Goal: Book appointment/travel/reservation

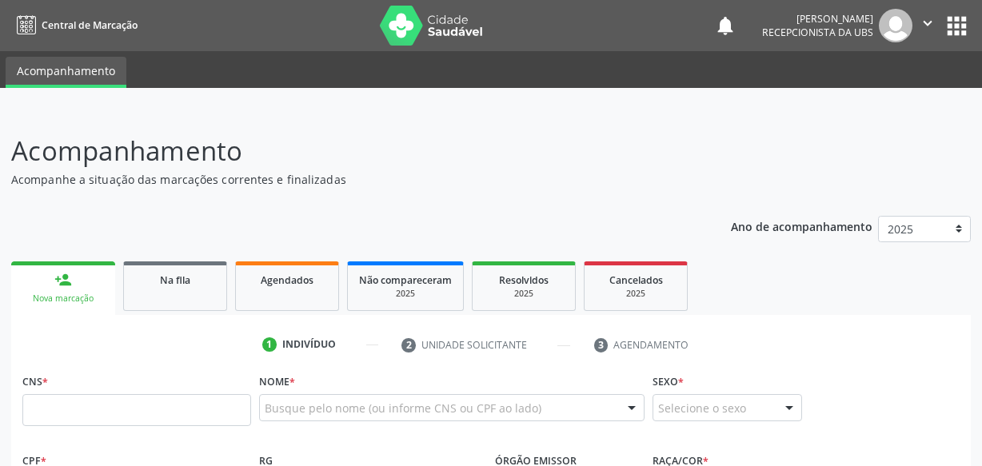
scroll to position [218, 0]
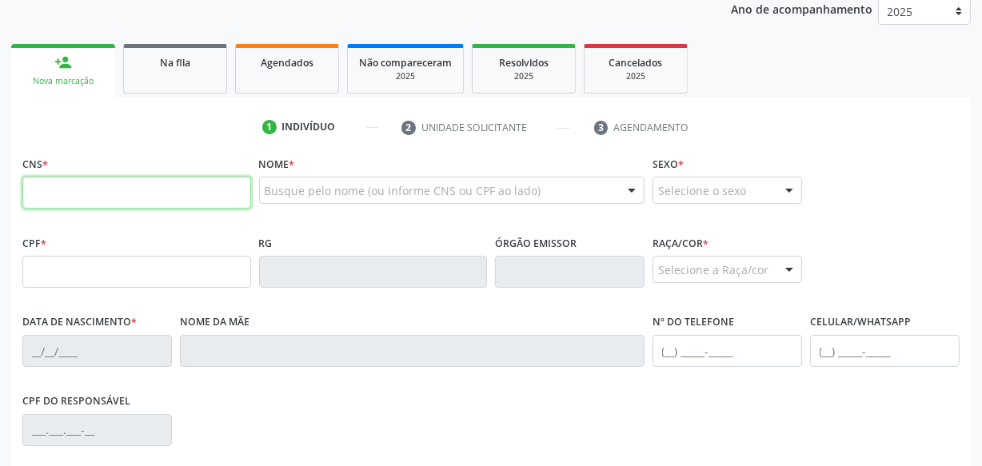
paste input "704 3095 1638 9095"
type input "704 3095 1638 9095"
type input "444.848.524-20"
type input "[DATE]"
type input "[PERSON_NAME]"
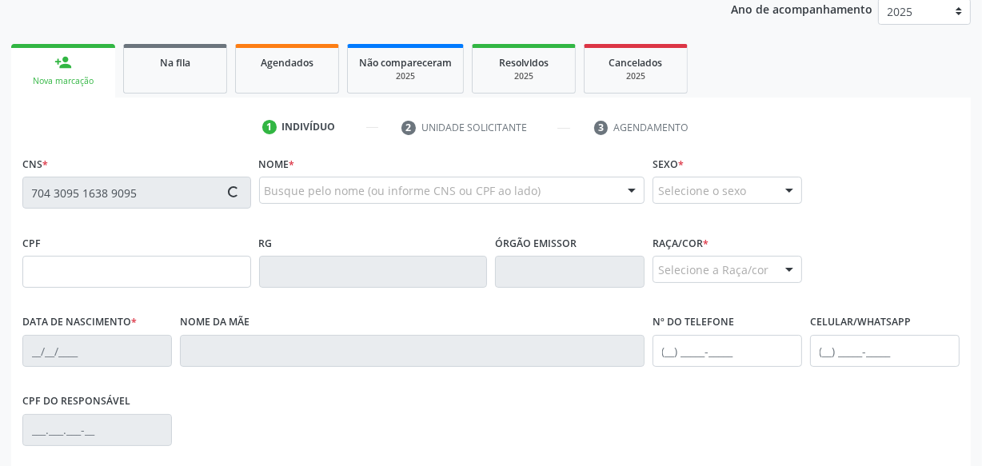
type input "[PHONE_NUMBER]"
type input "S/N"
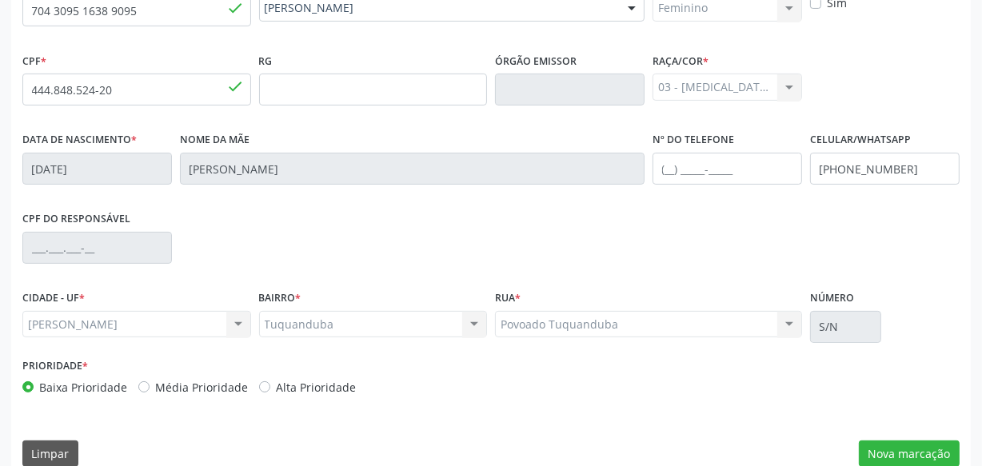
scroll to position [422, 0]
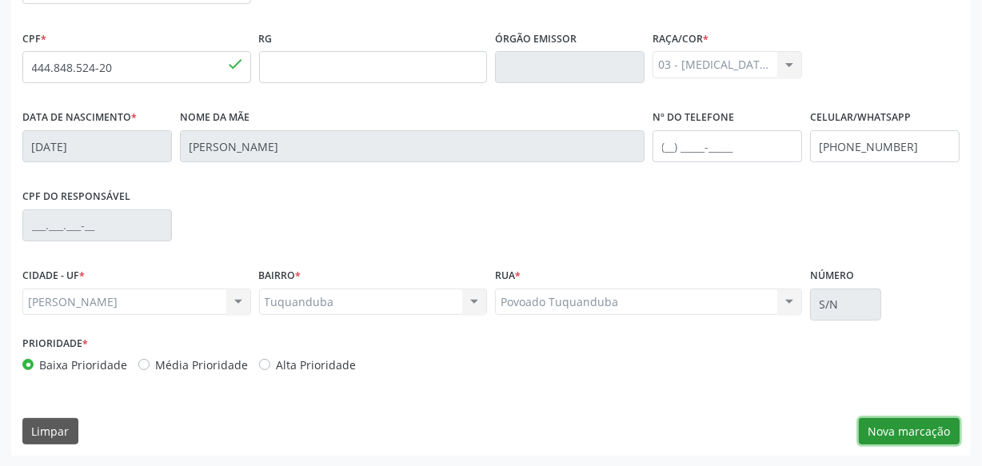
click at [932, 428] on button "Nova marcação" at bounding box center [909, 431] width 101 height 27
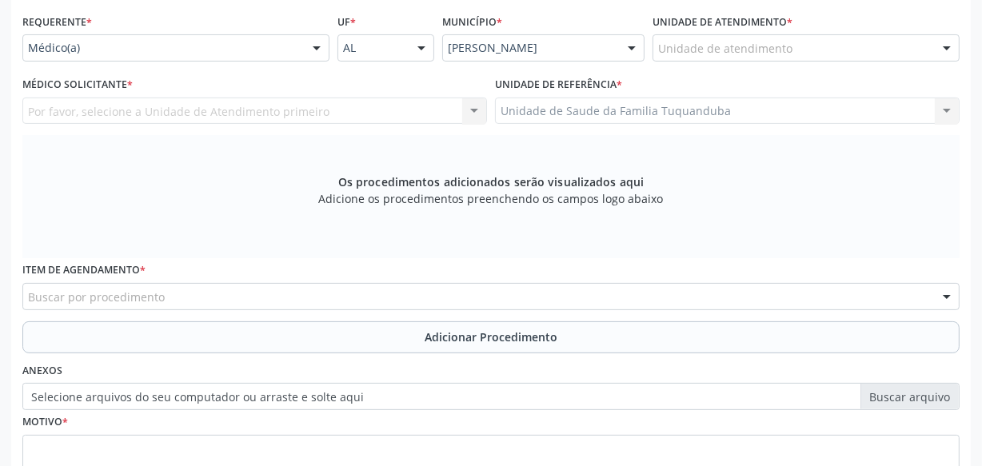
scroll to position [277, 0]
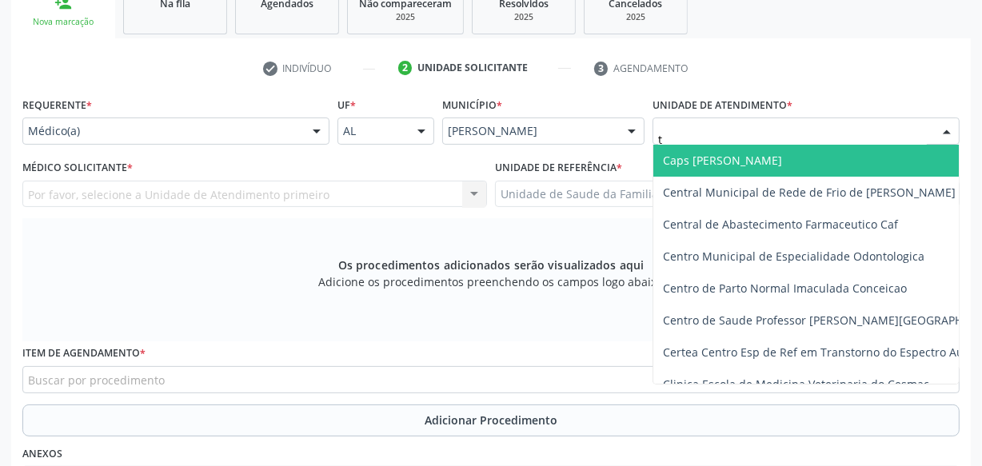
type input "tu"
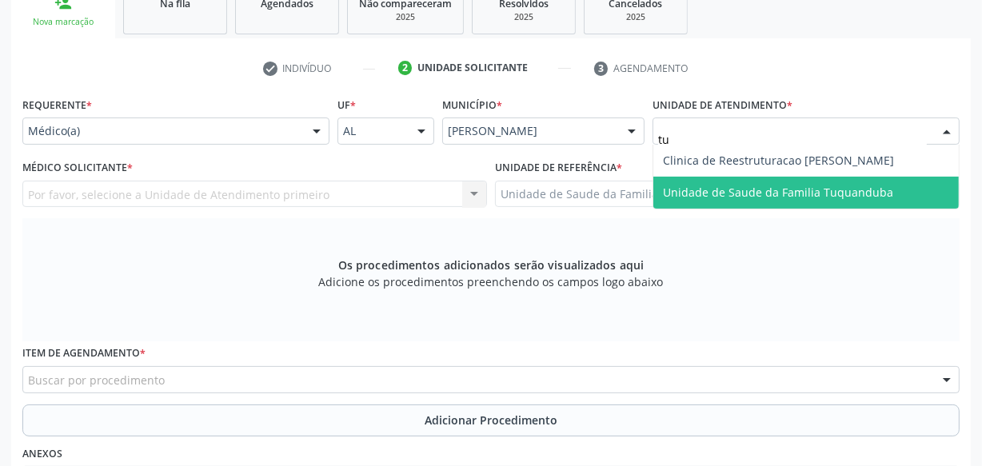
click at [711, 194] on span "Unidade de Saude da Familia Tuquanduba" at bounding box center [778, 192] width 230 height 15
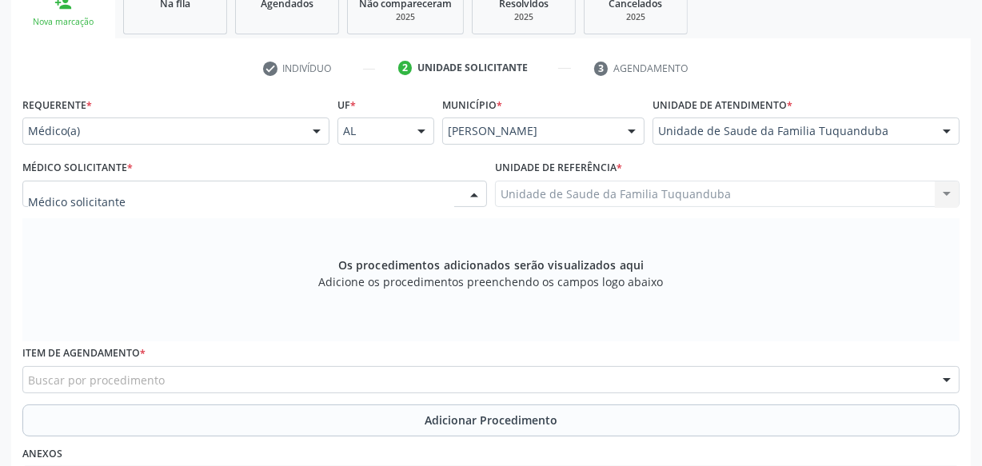
click at [236, 190] on div at bounding box center [254, 194] width 465 height 27
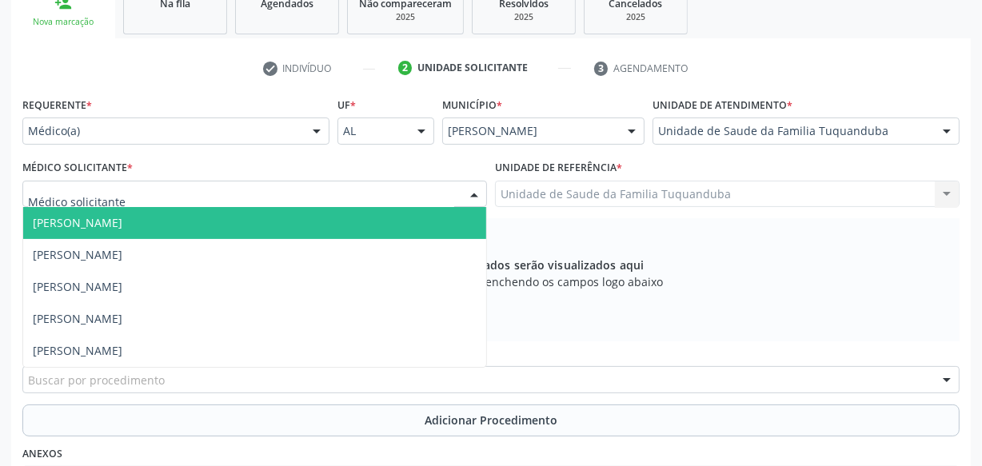
click at [216, 222] on span "[PERSON_NAME]" at bounding box center [254, 223] width 463 height 32
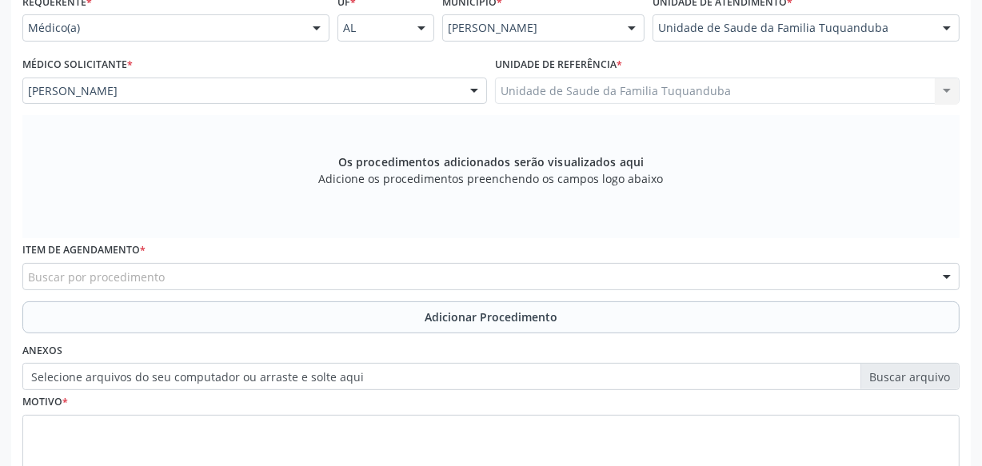
scroll to position [493, 0]
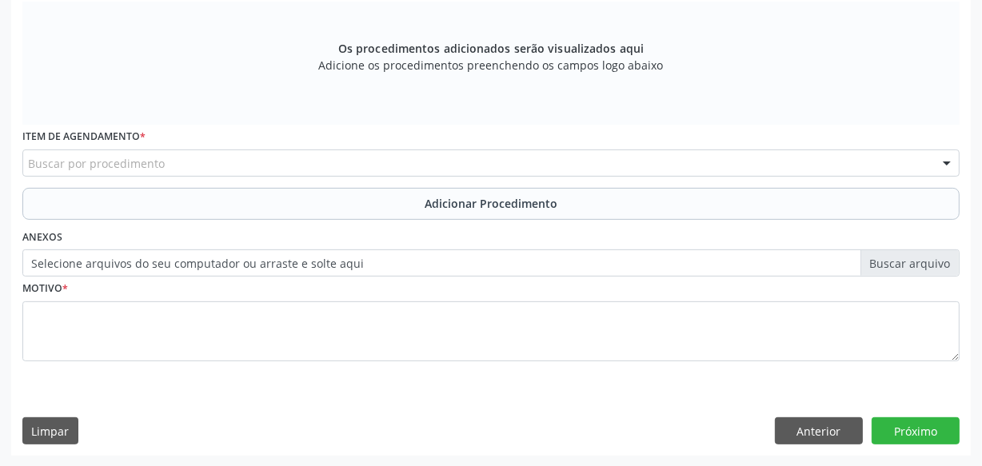
click at [341, 176] on div "Item de agendamento * Buscar por procedimento 0304070076 - .Quimioterapia de Le…" at bounding box center [490, 156] width 945 height 62
click at [344, 163] on div "Buscar por procedimento" at bounding box center [490, 163] width 937 height 27
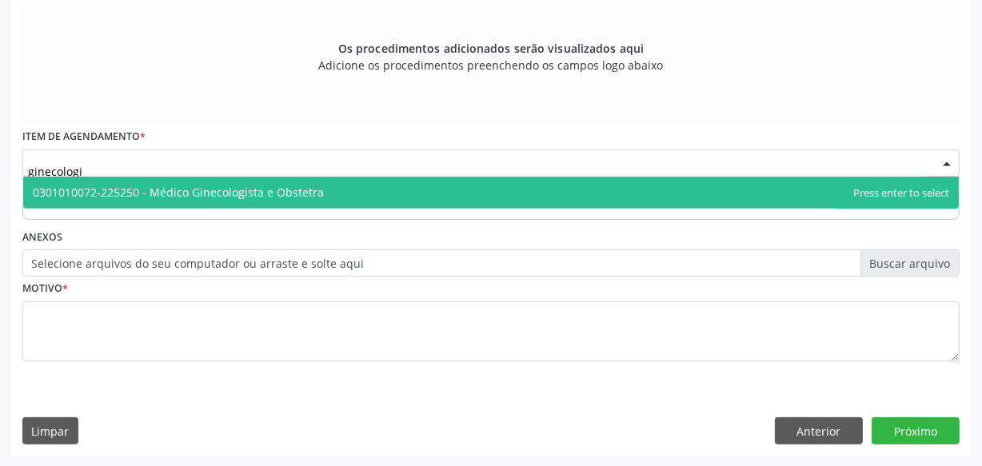
type input "ginecologis"
click at [292, 190] on span "0301010072-225250 - Médico Ginecologista e Obstetra" at bounding box center [178, 192] width 291 height 15
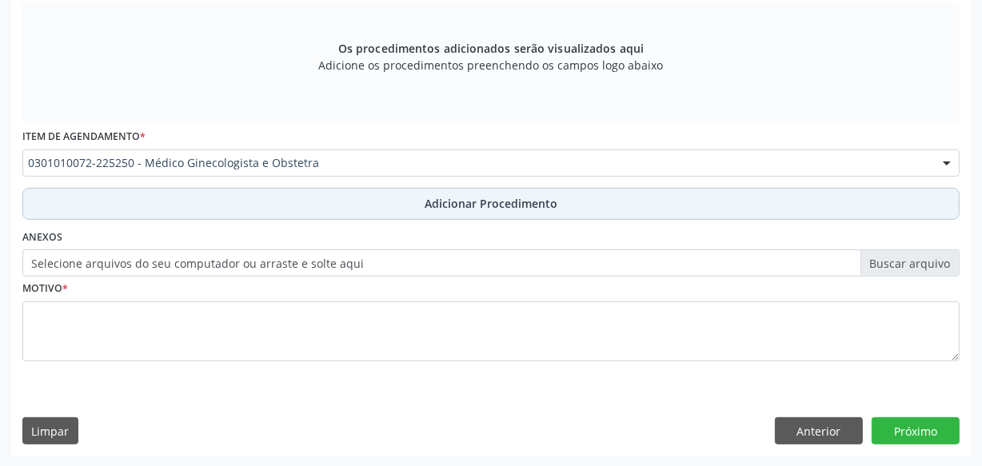
click at [301, 198] on button "Adicionar Procedimento" at bounding box center [490, 204] width 937 height 32
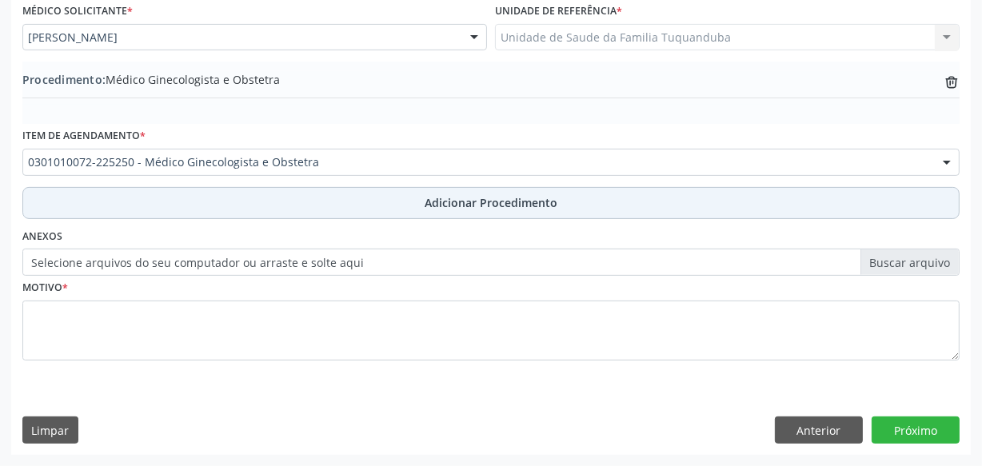
scroll to position [432, 0]
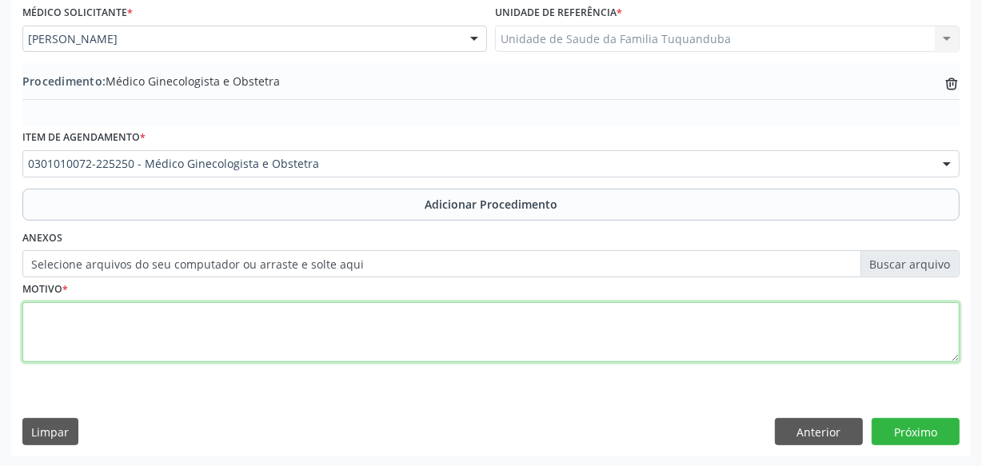
click at [279, 325] on textarea at bounding box center [490, 332] width 937 height 61
type textarea "Leiomioma do útero, não especificado."
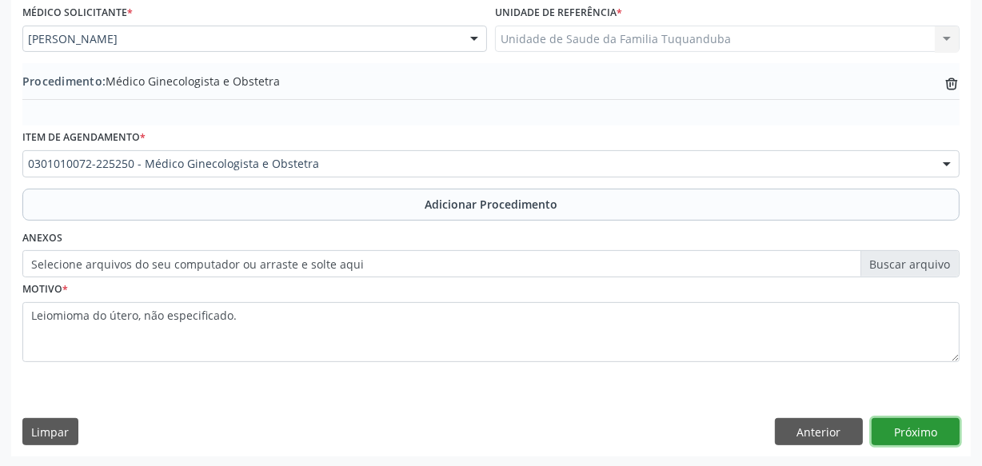
click at [918, 432] on button "Próximo" at bounding box center [916, 431] width 88 height 27
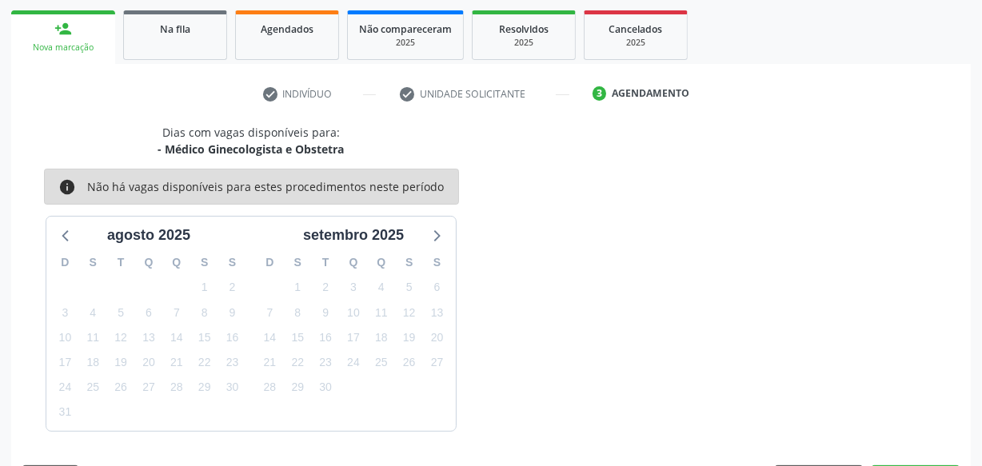
scroll to position [297, 0]
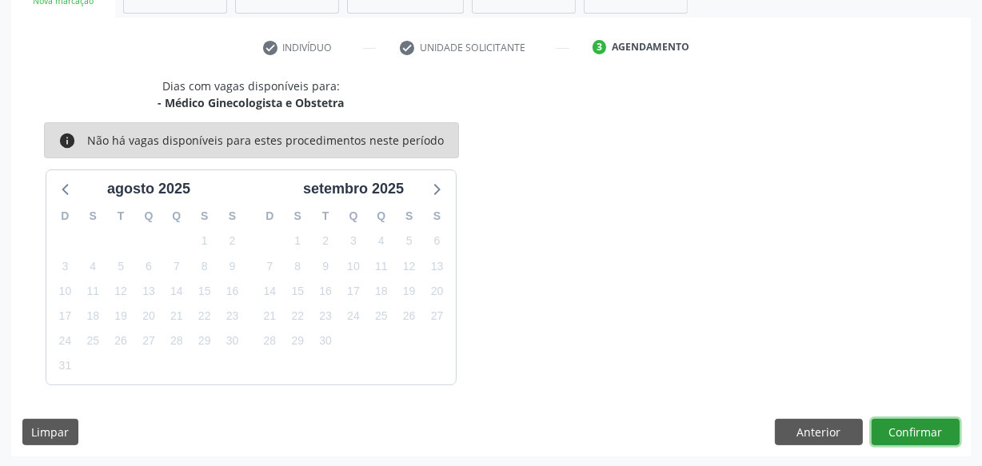
click at [917, 432] on button "Confirmar" at bounding box center [916, 432] width 88 height 27
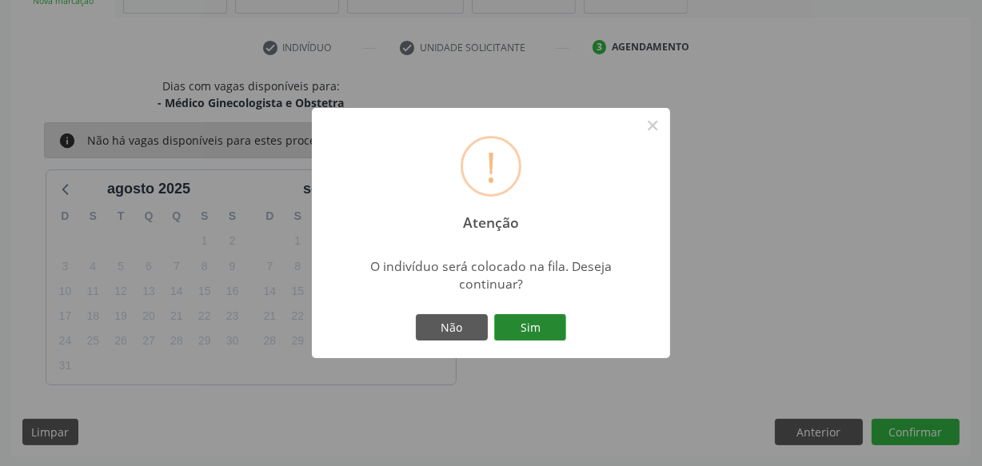
click at [503, 325] on button "Sim" at bounding box center [530, 327] width 72 height 27
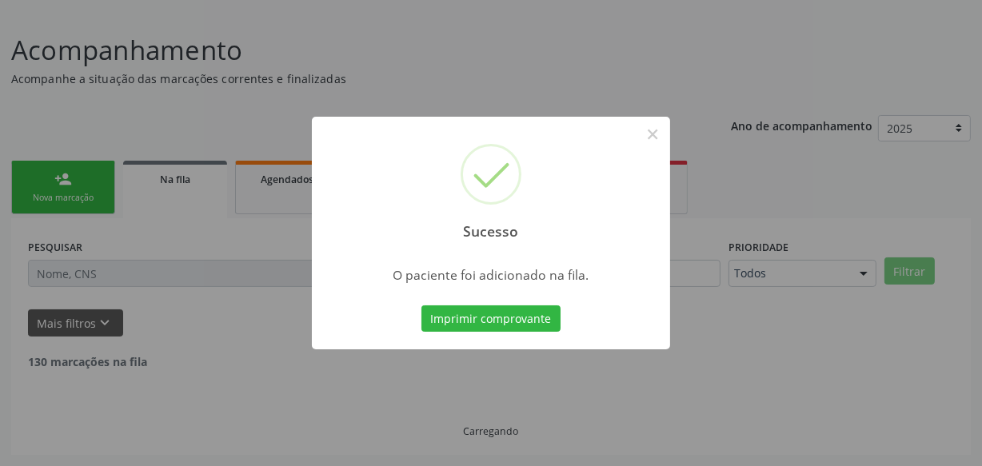
scroll to position [83, 0]
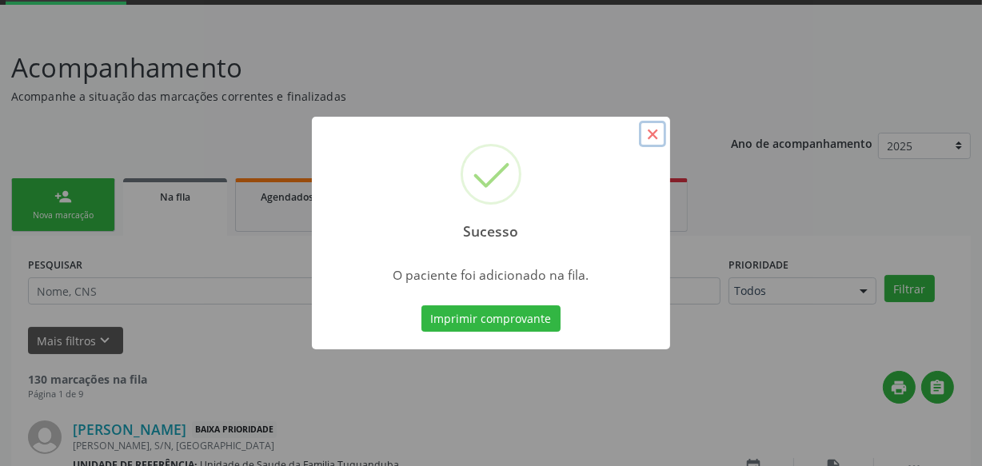
click at [655, 138] on button "×" at bounding box center [652, 134] width 27 height 27
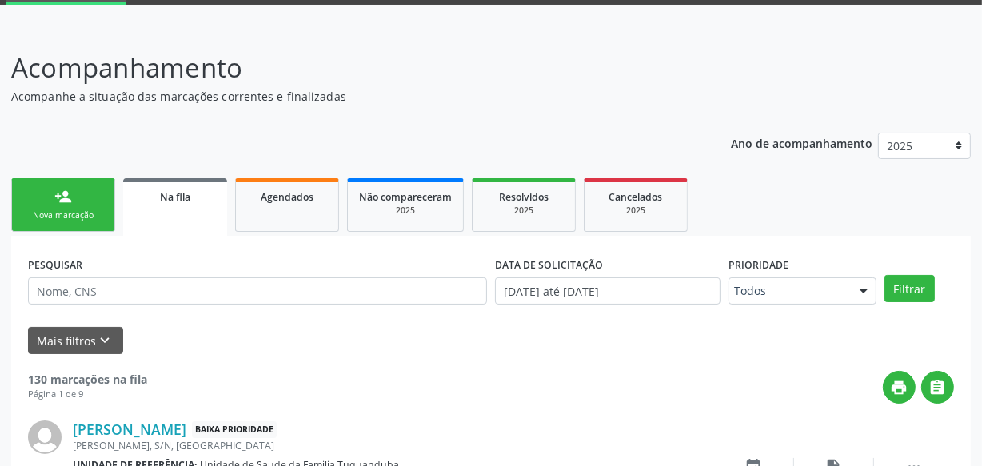
click at [47, 210] on div "Nova marcação" at bounding box center [63, 216] width 80 height 12
